Goal: Task Accomplishment & Management: Complete application form

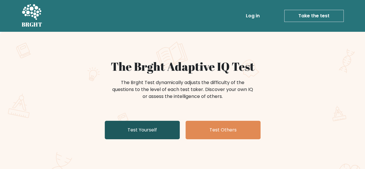
click at [120, 125] on link "Test Yourself" at bounding box center [142, 130] width 75 height 18
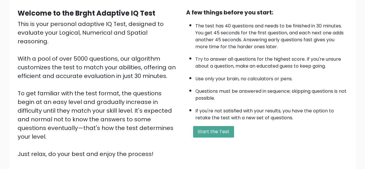
scroll to position [95, 0]
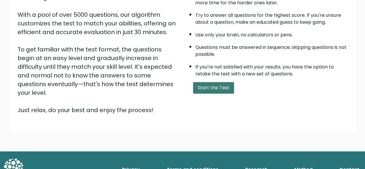
click at [219, 82] on button "Start the Test" at bounding box center [213, 88] width 41 height 12
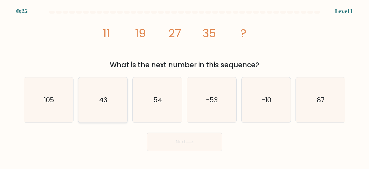
click at [98, 110] on icon "43" at bounding box center [102, 99] width 45 height 45
click at [185, 86] on input "b. 43" at bounding box center [185, 85] width 0 height 1
radio input "true"
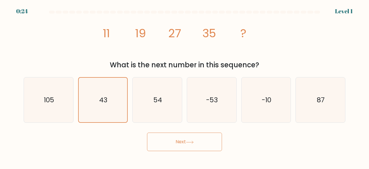
click at [198, 145] on button "Next" at bounding box center [184, 141] width 75 height 18
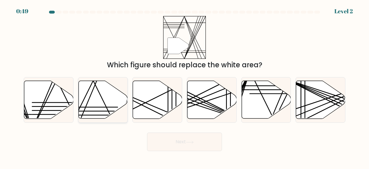
click at [87, 114] on icon at bounding box center [102, 100] width 49 height 38
click at [185, 86] on input "b." at bounding box center [185, 85] width 0 height 1
radio input "true"
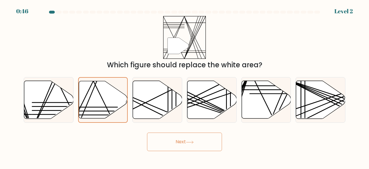
click at [169, 139] on button "Next" at bounding box center [184, 141] width 75 height 18
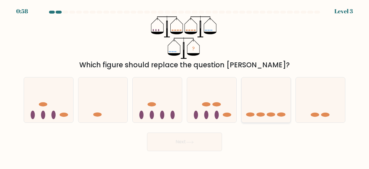
click at [260, 100] on icon at bounding box center [266, 99] width 49 height 41
click at [185, 86] on input "e." at bounding box center [185, 85] width 0 height 1
radio input "true"
click at [197, 146] on button "Next" at bounding box center [184, 141] width 75 height 18
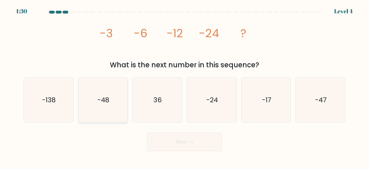
click at [79, 98] on div "-48" at bounding box center [103, 100] width 50 height 46
click at [185, 86] on input "b. -48" at bounding box center [185, 85] width 0 height 1
radio input "true"
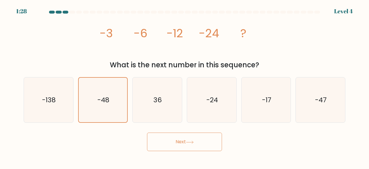
click at [205, 136] on button "Next" at bounding box center [184, 141] width 75 height 18
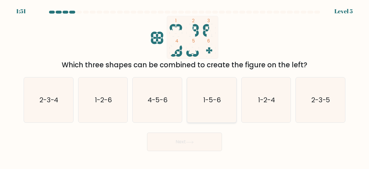
click at [207, 104] on text "1-5-6" at bounding box center [212, 100] width 18 height 10
click at [185, 86] on input "d. 1-5-6" at bounding box center [185, 85] width 0 height 1
radio input "true"
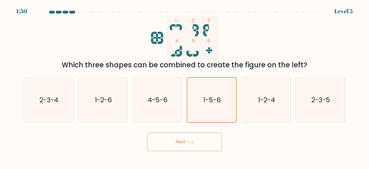
click at [205, 151] on body "1:50 Level 5" at bounding box center [184, 84] width 369 height 169
click at [206, 149] on button "Next" at bounding box center [184, 141] width 75 height 18
